Goal: Find contact information: Find contact information

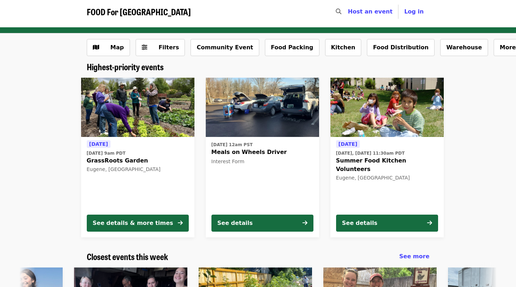
scroll to position [4, 0]
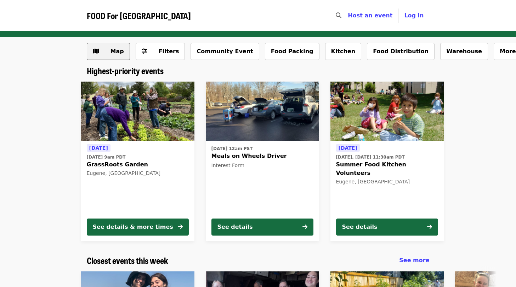
click at [106, 53] on span "Map" at bounding box center [114, 51] width 21 height 9
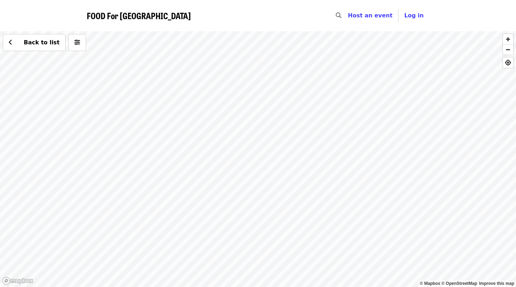
drag, startPoint x: 246, startPoint y: 125, endPoint x: 237, endPoint y: 169, distance: 45.0
click at [237, 169] on div "Back to list" at bounding box center [258, 159] width 516 height 256
drag, startPoint x: 257, startPoint y: 127, endPoint x: 225, endPoint y: 192, distance: 72.6
click at [225, 192] on div "Back to list" at bounding box center [258, 159] width 516 height 256
drag, startPoint x: 187, startPoint y: 157, endPoint x: 242, endPoint y: 173, distance: 57.3
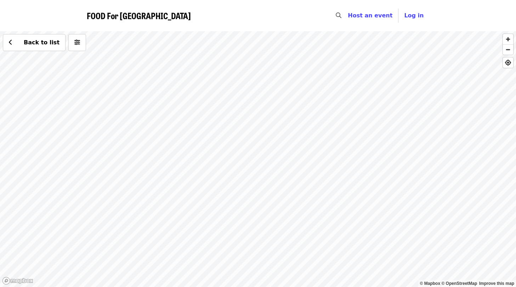
click at [242, 173] on div "Back to list" at bounding box center [258, 159] width 516 height 256
drag, startPoint x: 168, startPoint y: 153, endPoint x: 228, endPoint y: 179, distance: 64.8
click at [228, 179] on div "Back to list" at bounding box center [258, 159] width 516 height 256
click at [226, 60] on div "Back to list" at bounding box center [258, 159] width 516 height 256
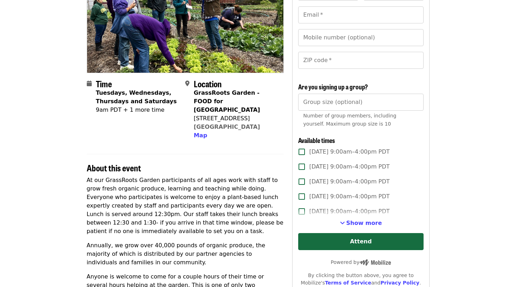
scroll to position [98, 0]
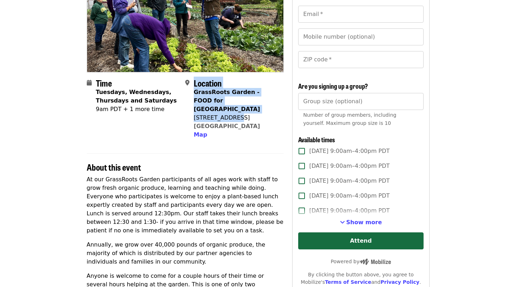
drag, startPoint x: 193, startPoint y: 109, endPoint x: 235, endPoint y: 108, distance: 41.8
click at [235, 108] on div "Location GrassRoots Garden - FOOD for [GEOGRAPHIC_DATA] [STREET_ADDRESS] Map" at bounding box center [231, 108] width 93 height 61
click at [235, 113] on div "1465 Coburg Rd" at bounding box center [236, 117] width 84 height 9
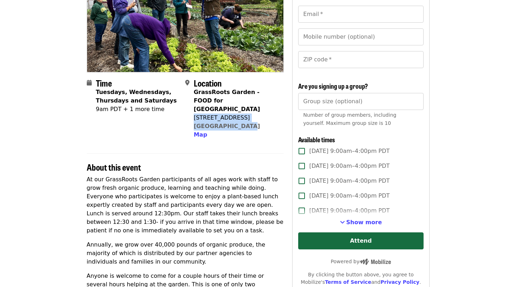
drag, startPoint x: 195, startPoint y: 110, endPoint x: 245, endPoint y: 115, distance: 50.3
click at [245, 115] on div "GrassRoots Garden - FOOD for Lane County 1465 Coburg Rd Eugene, OR 97401 Map" at bounding box center [236, 113] width 84 height 51
copy span "1465 Coburg Rd Eugene, OR 97401"
